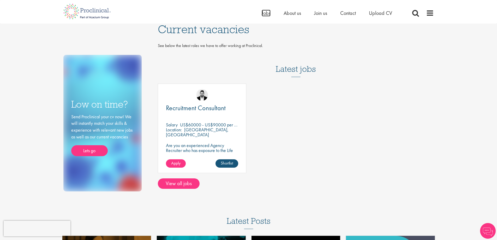
click at [264, 13] on span "Jobs" at bounding box center [266, 13] width 9 height 7
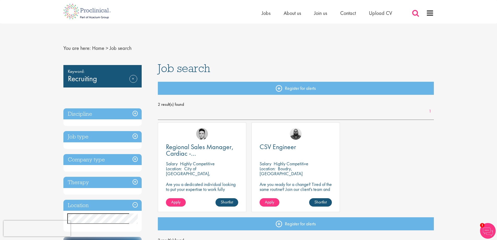
click at [416, 13] on span at bounding box center [416, 13] width 8 height 8
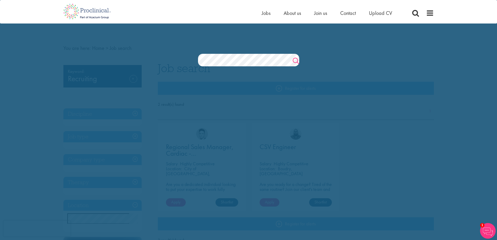
click at [293, 61] on link "Search" at bounding box center [296, 61] width 7 height 10
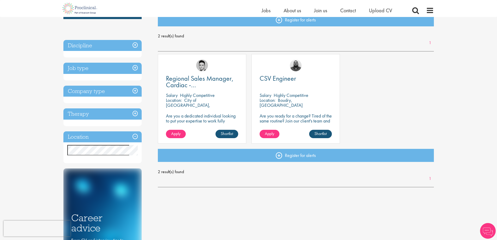
scroll to position [78, 0]
